Goal: Transaction & Acquisition: Purchase product/service

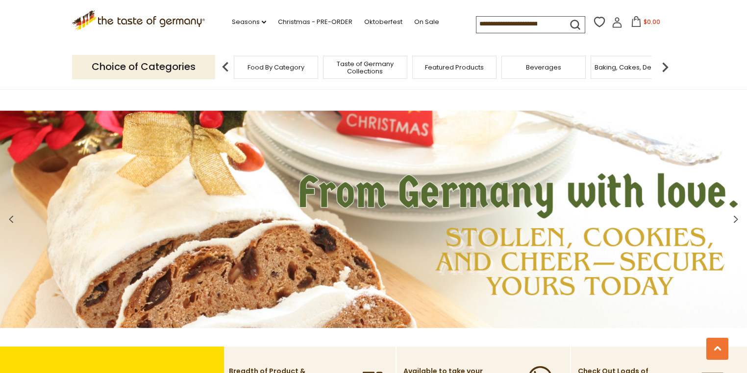
scroll to position [1784, 0]
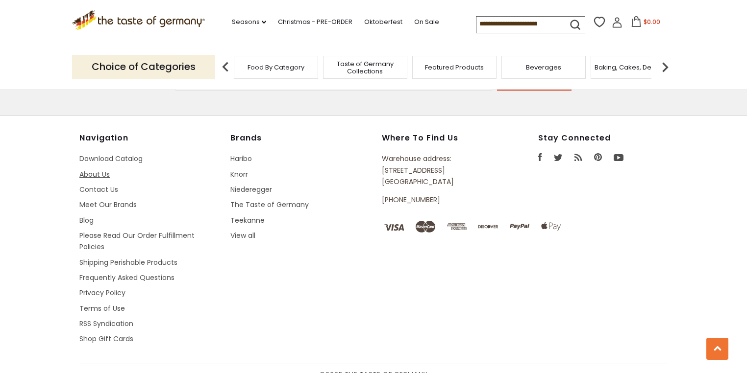
click at [93, 169] on link "About Us" at bounding box center [94, 174] width 30 height 10
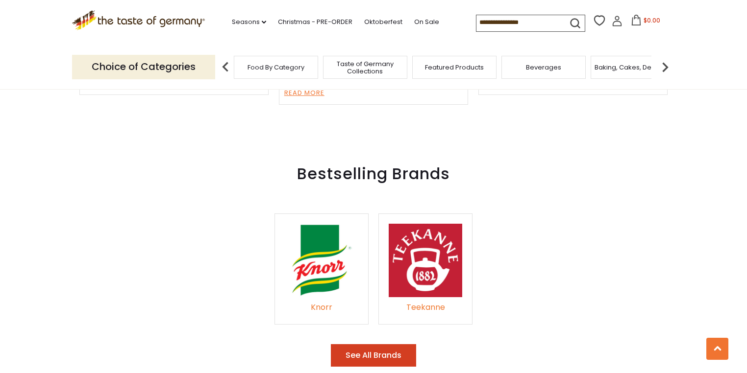
scroll to position [1784, 0]
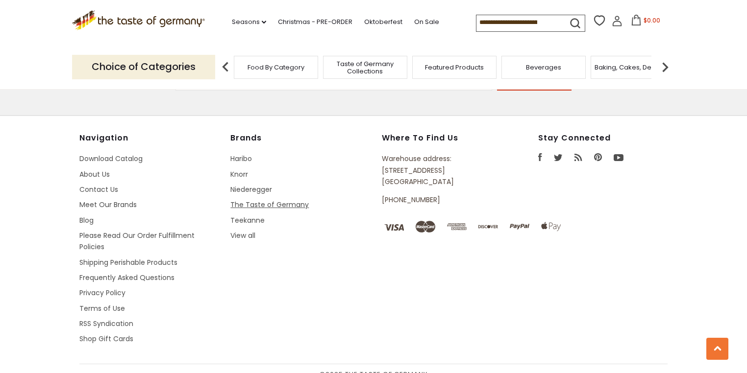
click at [270, 200] on link "The Taste of Germany" at bounding box center [269, 205] width 78 height 10
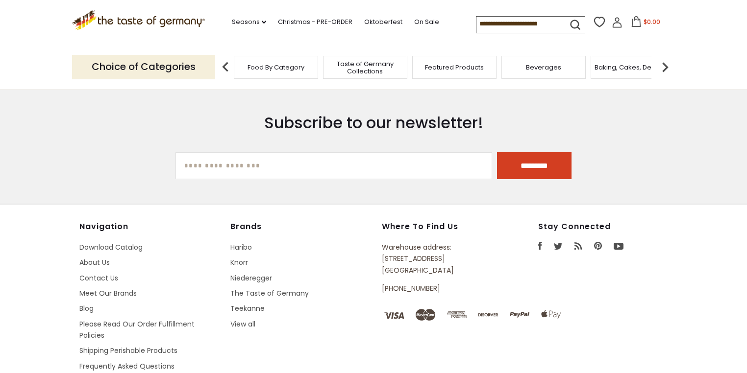
scroll to position [274, 0]
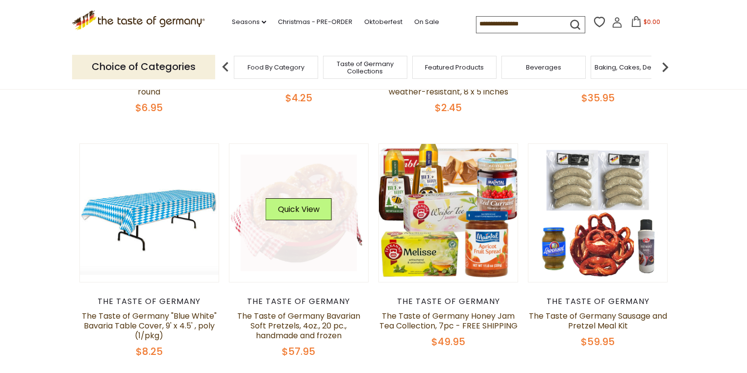
click at [249, 237] on link at bounding box center [299, 213] width 117 height 117
